Goal: Task Accomplishment & Management: Manage account settings

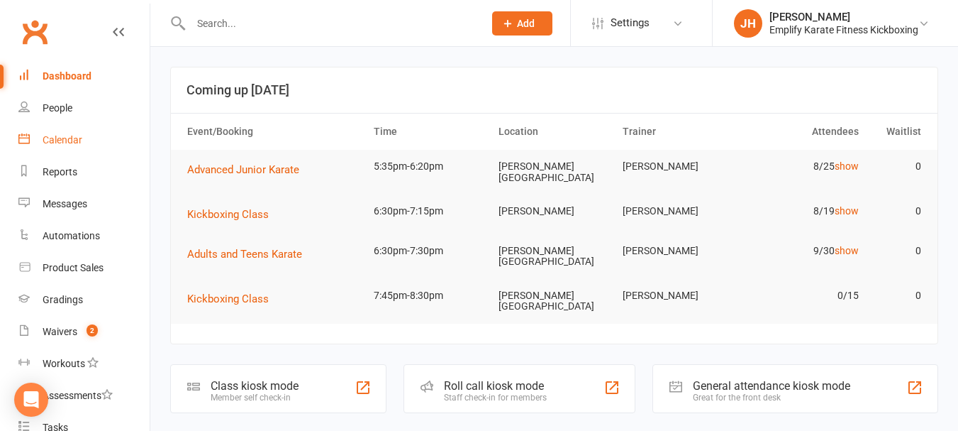
click at [61, 133] on link "Calendar" at bounding box center [83, 140] width 131 height 32
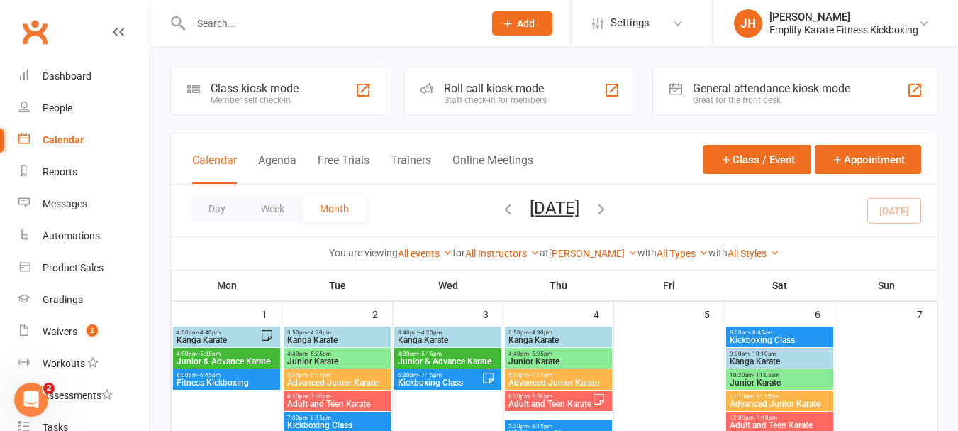
click at [269, 28] on input "text" at bounding box center [330, 23] width 287 height 20
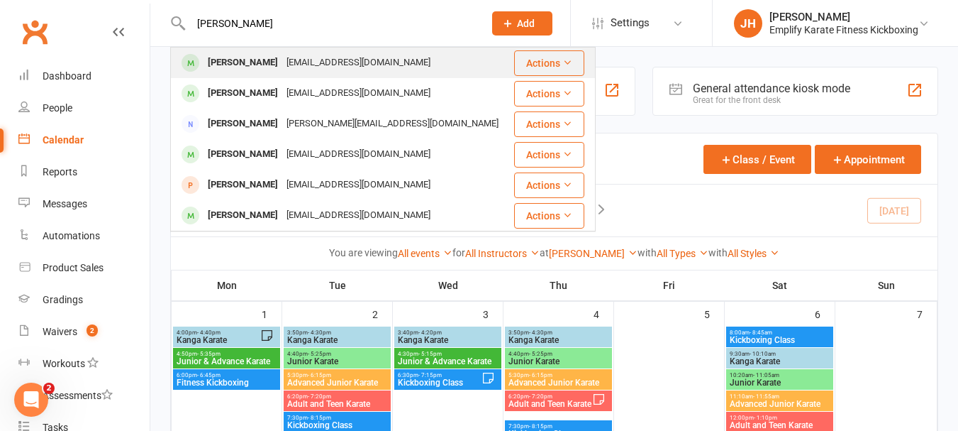
type input "[PERSON_NAME]"
click at [282, 57] on div "[PERSON_NAME]" at bounding box center [243, 62] width 79 height 21
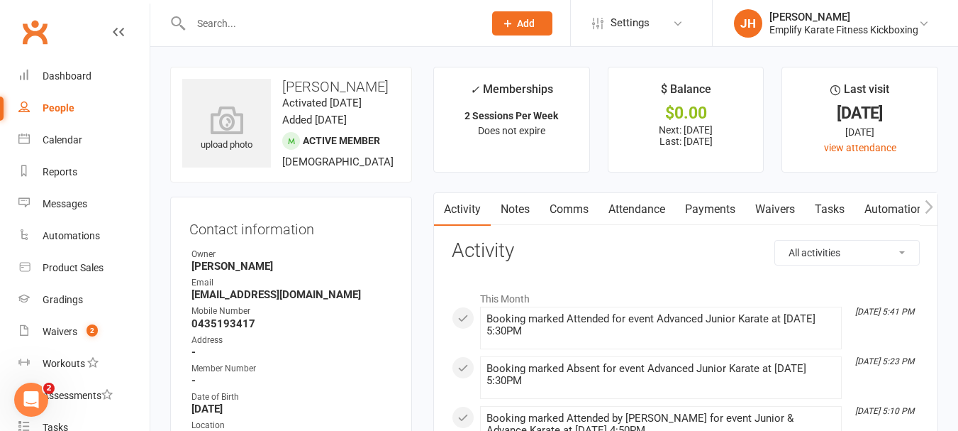
click at [726, 212] on link "Payments" at bounding box center [710, 209] width 70 height 33
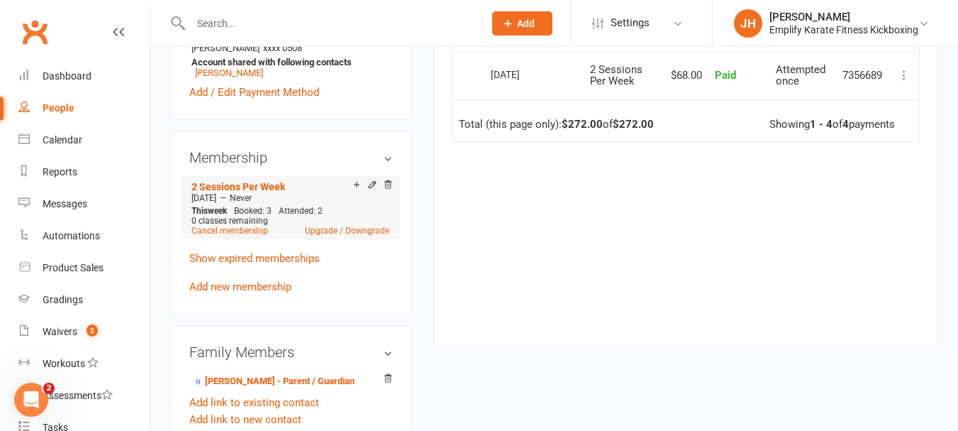
scroll to position [567, 0]
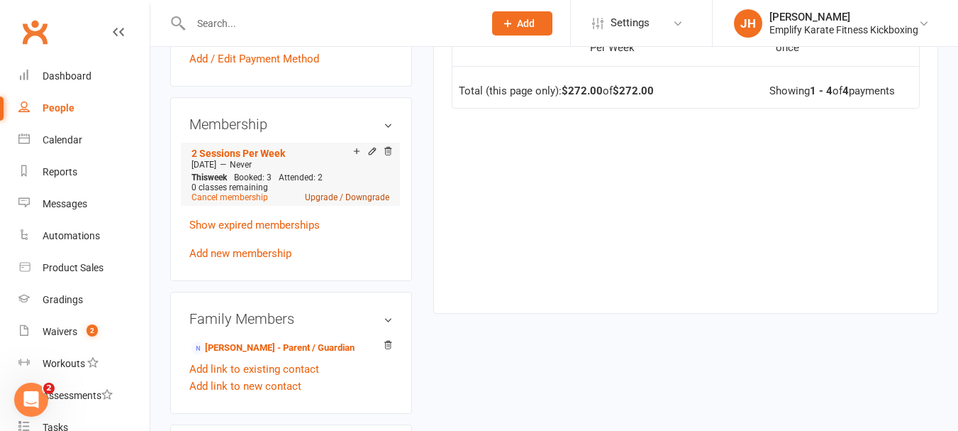
click at [326, 202] on link "Upgrade / Downgrade" at bounding box center [347, 197] width 84 height 10
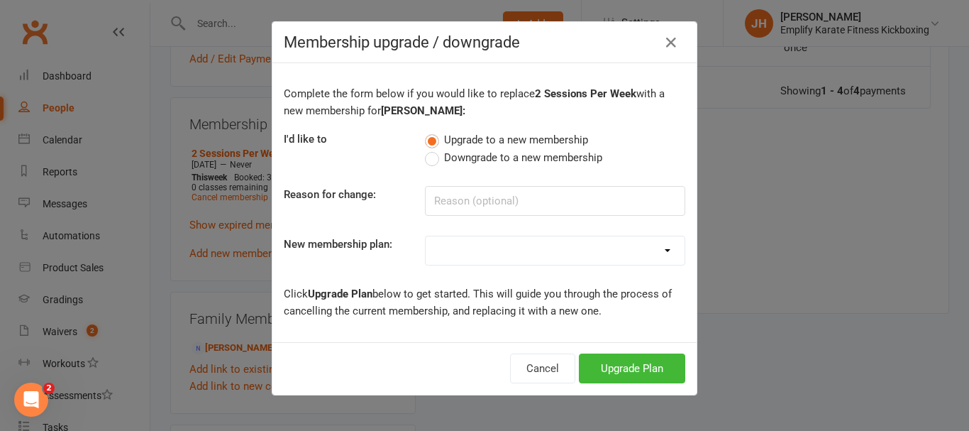
click at [606, 245] on select "Unlimited Training 2 Sessions Per Week 1 Karate Session Per Week 1 Fitness Kick…" at bounding box center [555, 250] width 259 height 28
select select "0"
click at [426, 236] on select "Unlimited Training 2 Sessions Per Week 1 Karate Session Per Week 1 Fitness Kick…" at bounding box center [555, 250] width 259 height 28
click at [622, 362] on button "Upgrade Plan" at bounding box center [632, 368] width 106 height 30
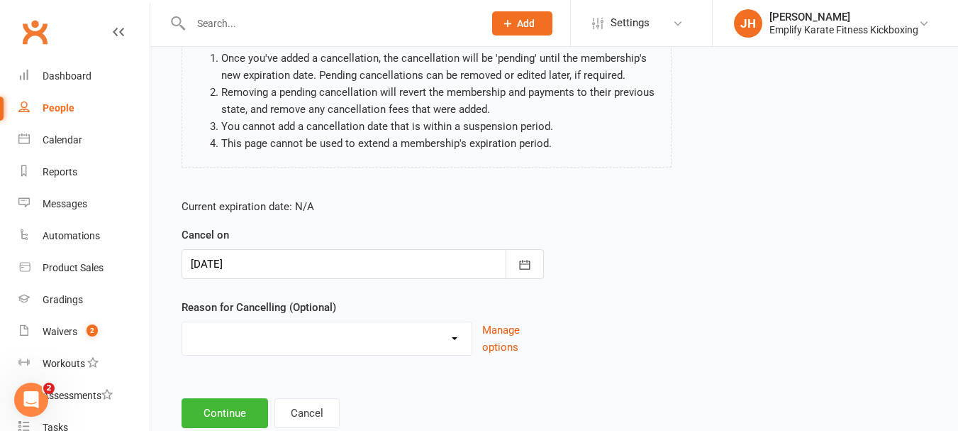
scroll to position [182, 0]
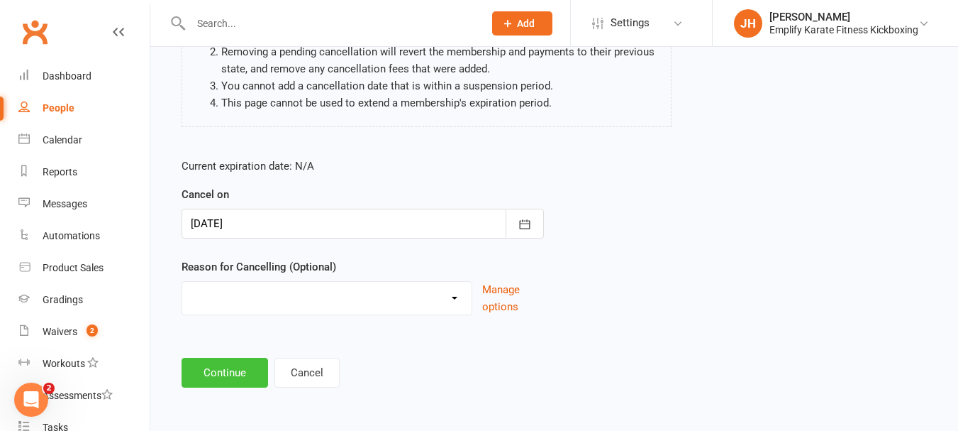
click at [240, 375] on button "Continue" at bounding box center [225, 373] width 87 height 30
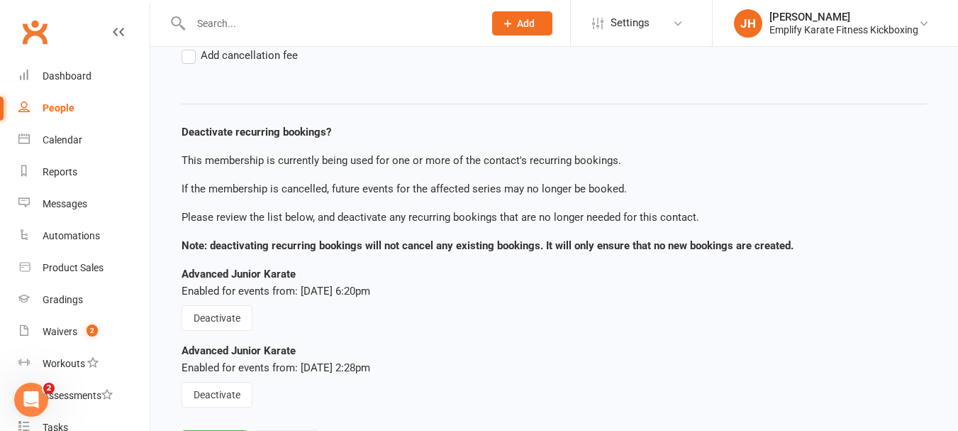
scroll to position [255, 0]
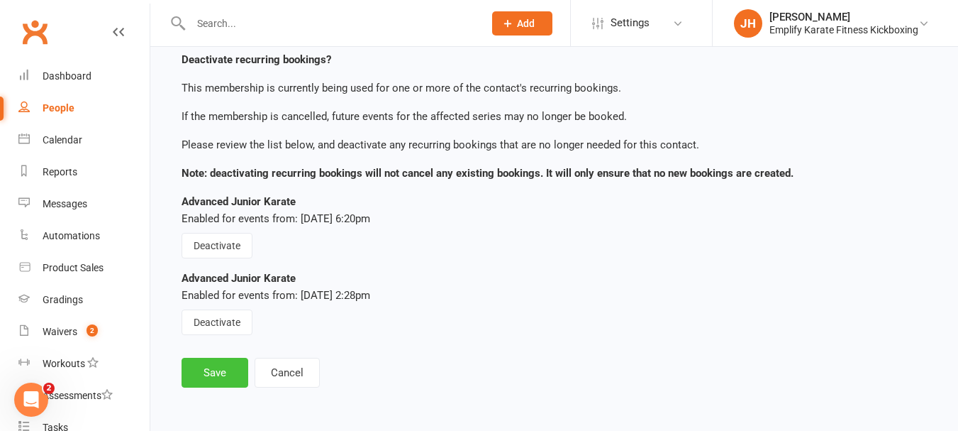
click at [228, 367] on button "Save" at bounding box center [215, 373] width 67 height 30
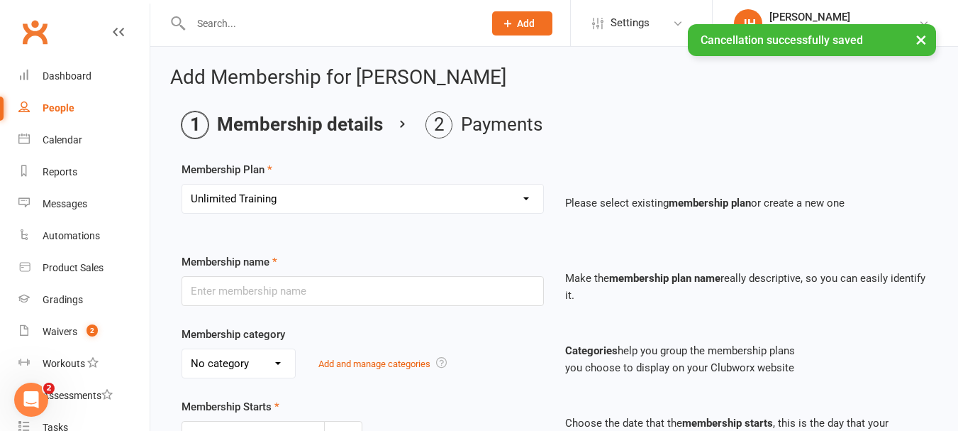
type input "Unlimited Training"
select select "0"
type input "0"
select select "?"
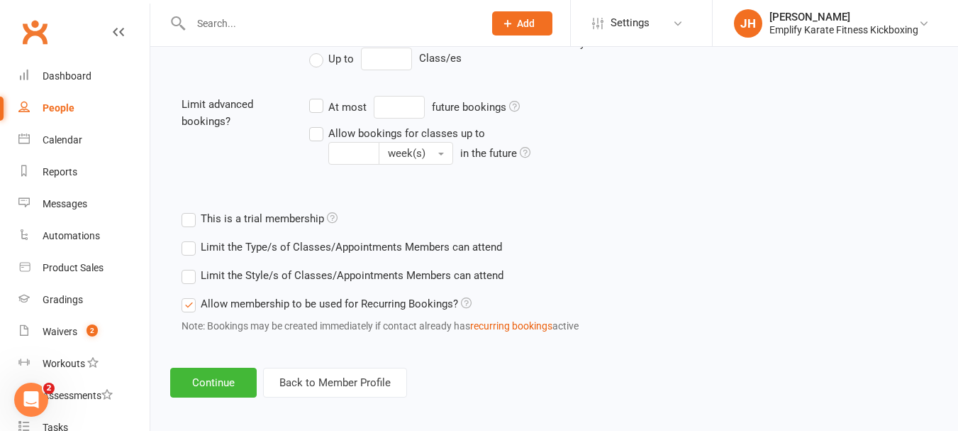
scroll to position [555, 0]
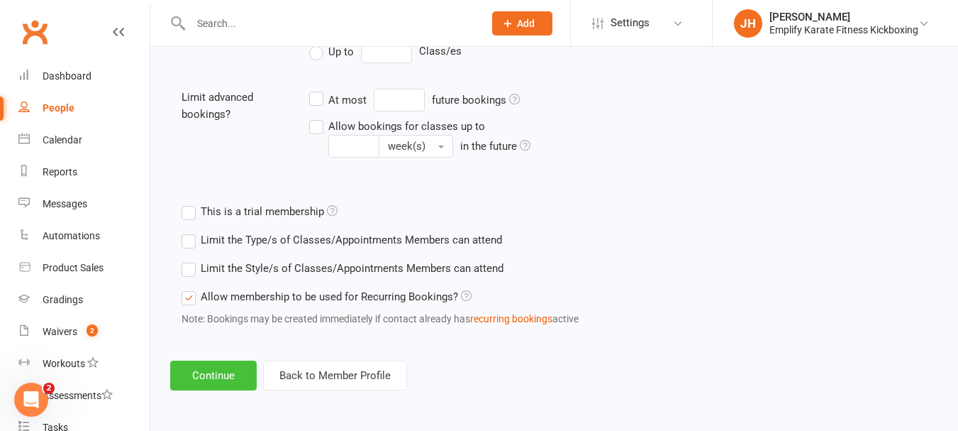
click at [245, 365] on button "Continue" at bounding box center [213, 375] width 87 height 30
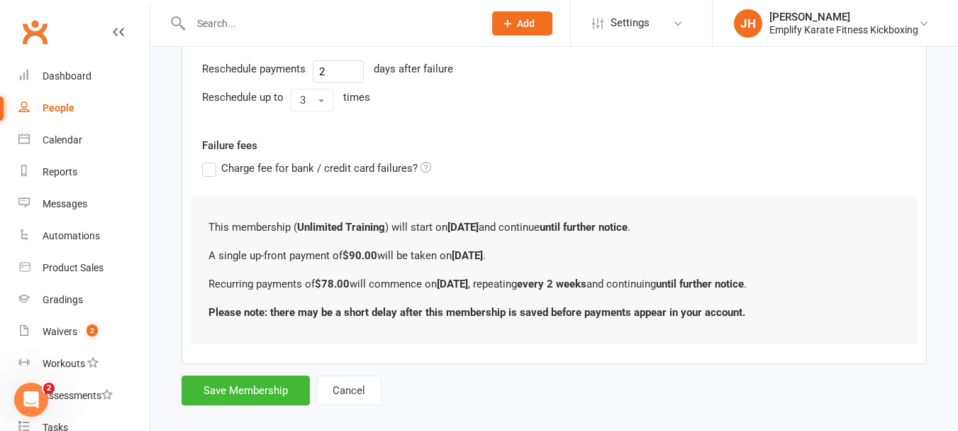
scroll to position [0, 0]
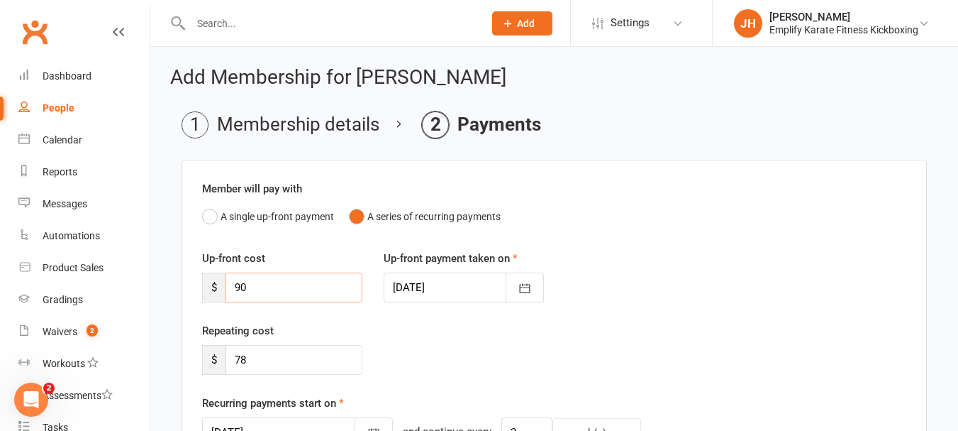
drag, startPoint x: 271, startPoint y: 282, endPoint x: 171, endPoint y: 272, distance: 100.6
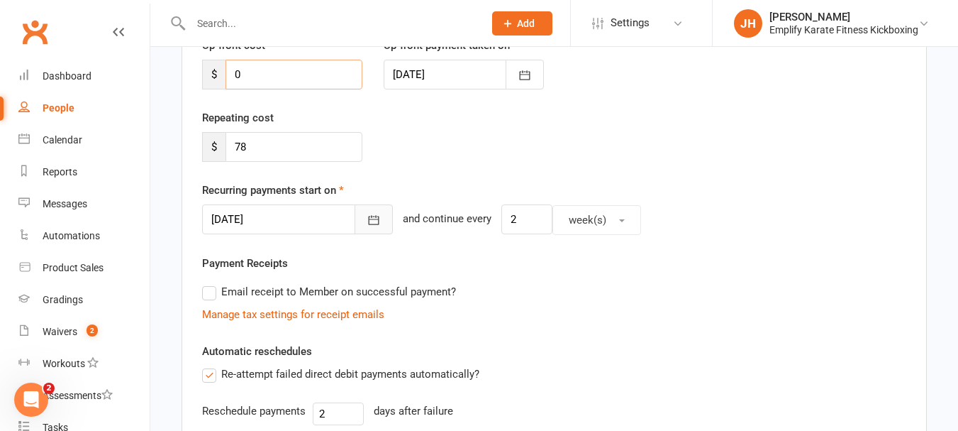
type input "0"
click at [365, 221] on button "button" at bounding box center [374, 219] width 38 height 30
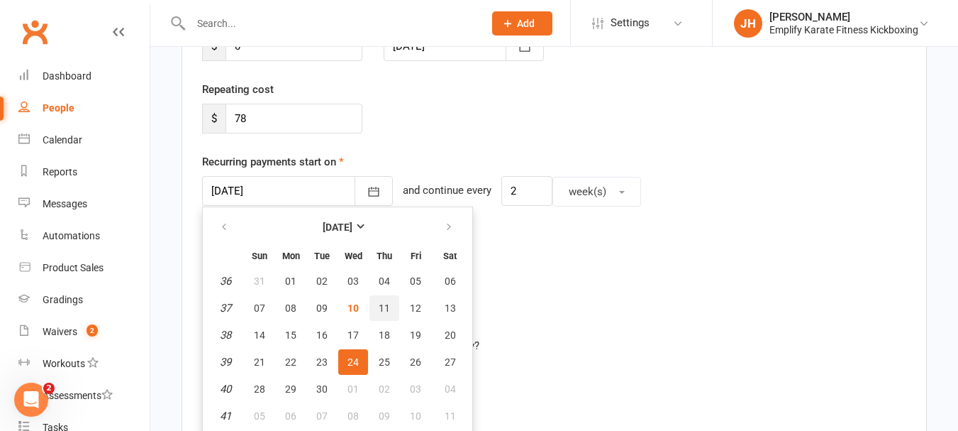
click at [377, 310] on button "11" at bounding box center [385, 308] width 30 height 26
type input "[DATE]"
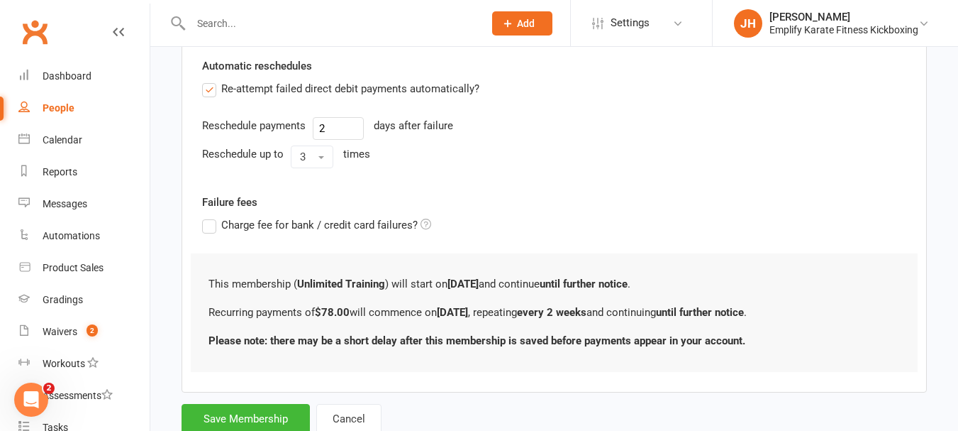
scroll to position [544, 0]
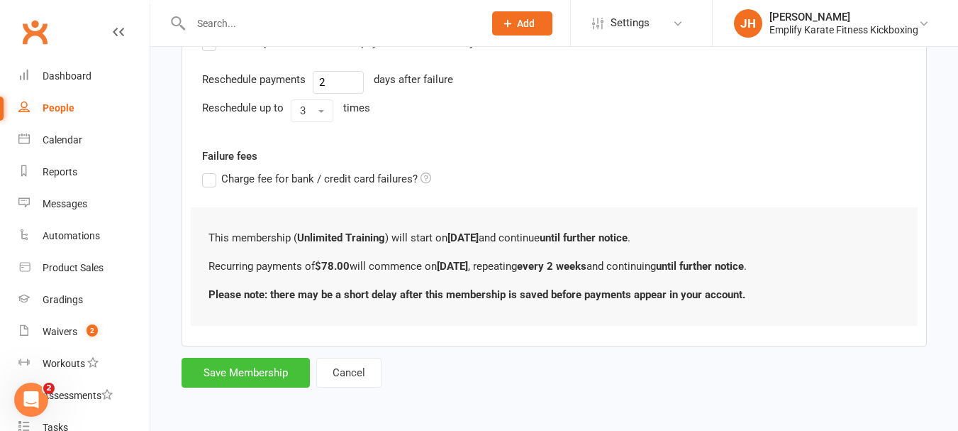
click at [262, 373] on button "Save Membership" at bounding box center [246, 373] width 128 height 30
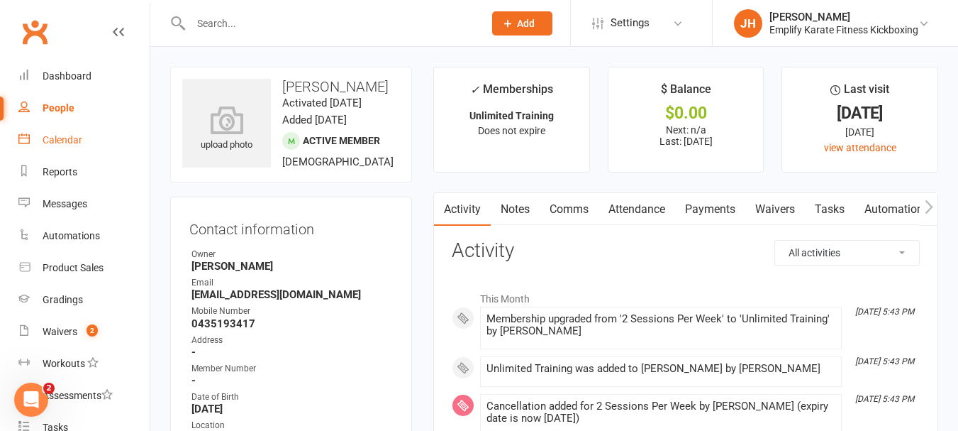
click at [63, 149] on link "Calendar" at bounding box center [83, 140] width 131 height 32
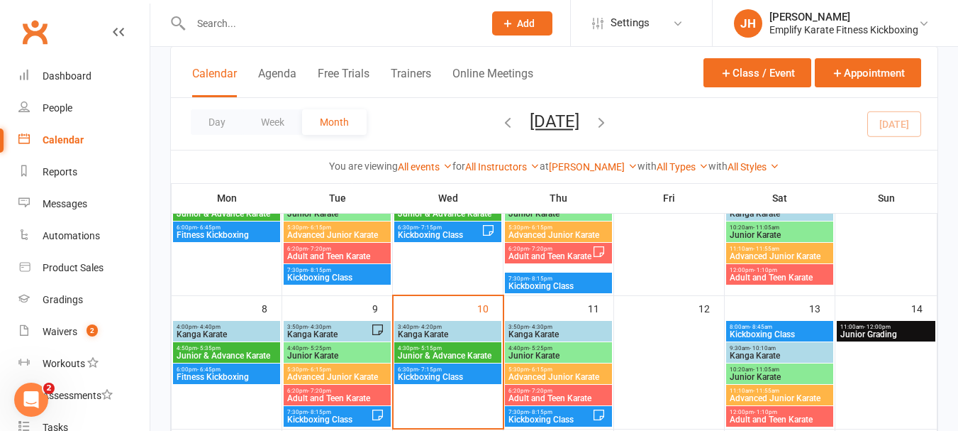
scroll to position [142, 0]
